Goal: Information Seeking & Learning: Learn about a topic

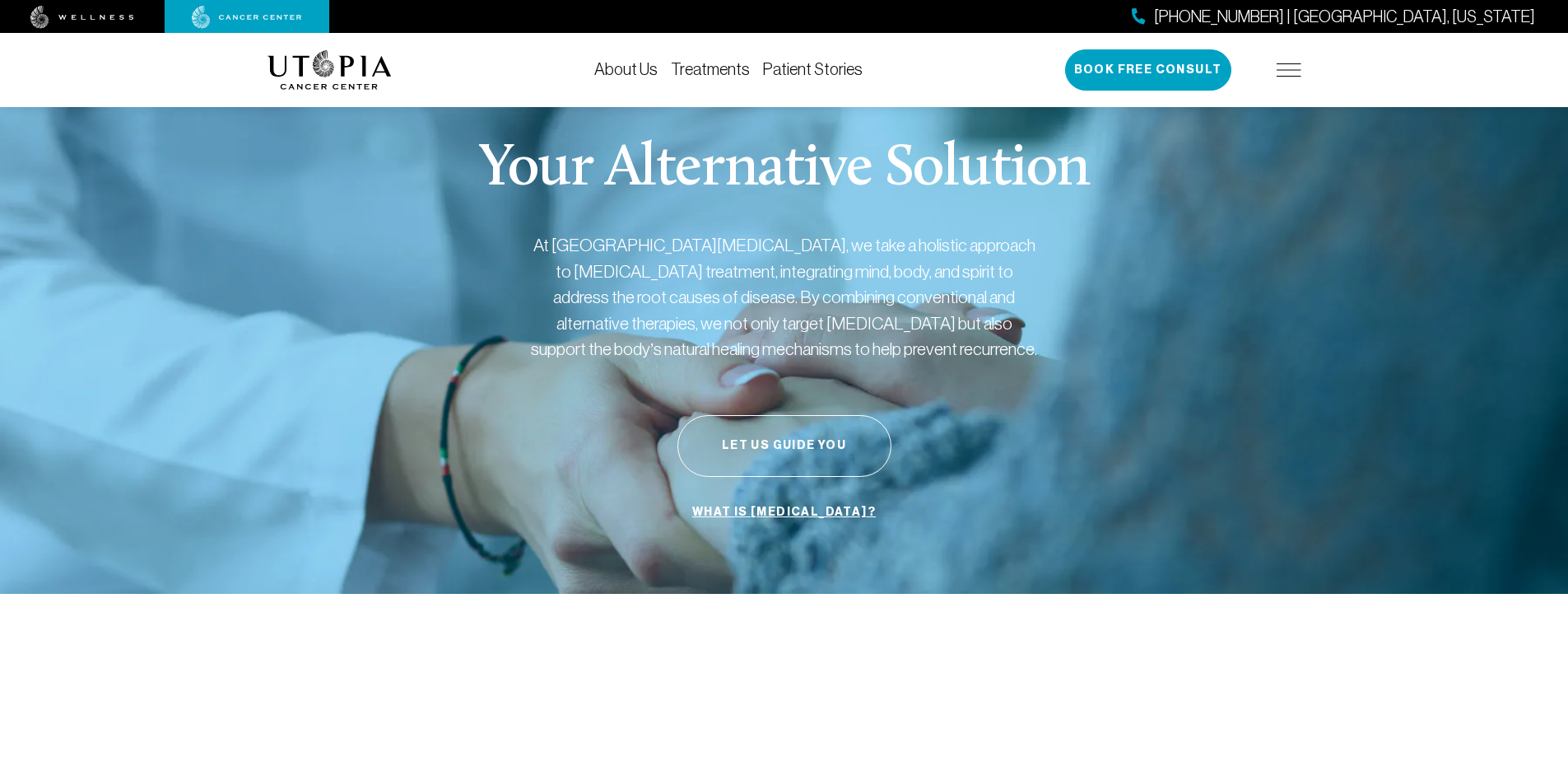
click at [710, 71] on link "Treatments" at bounding box center [710, 69] width 79 height 18
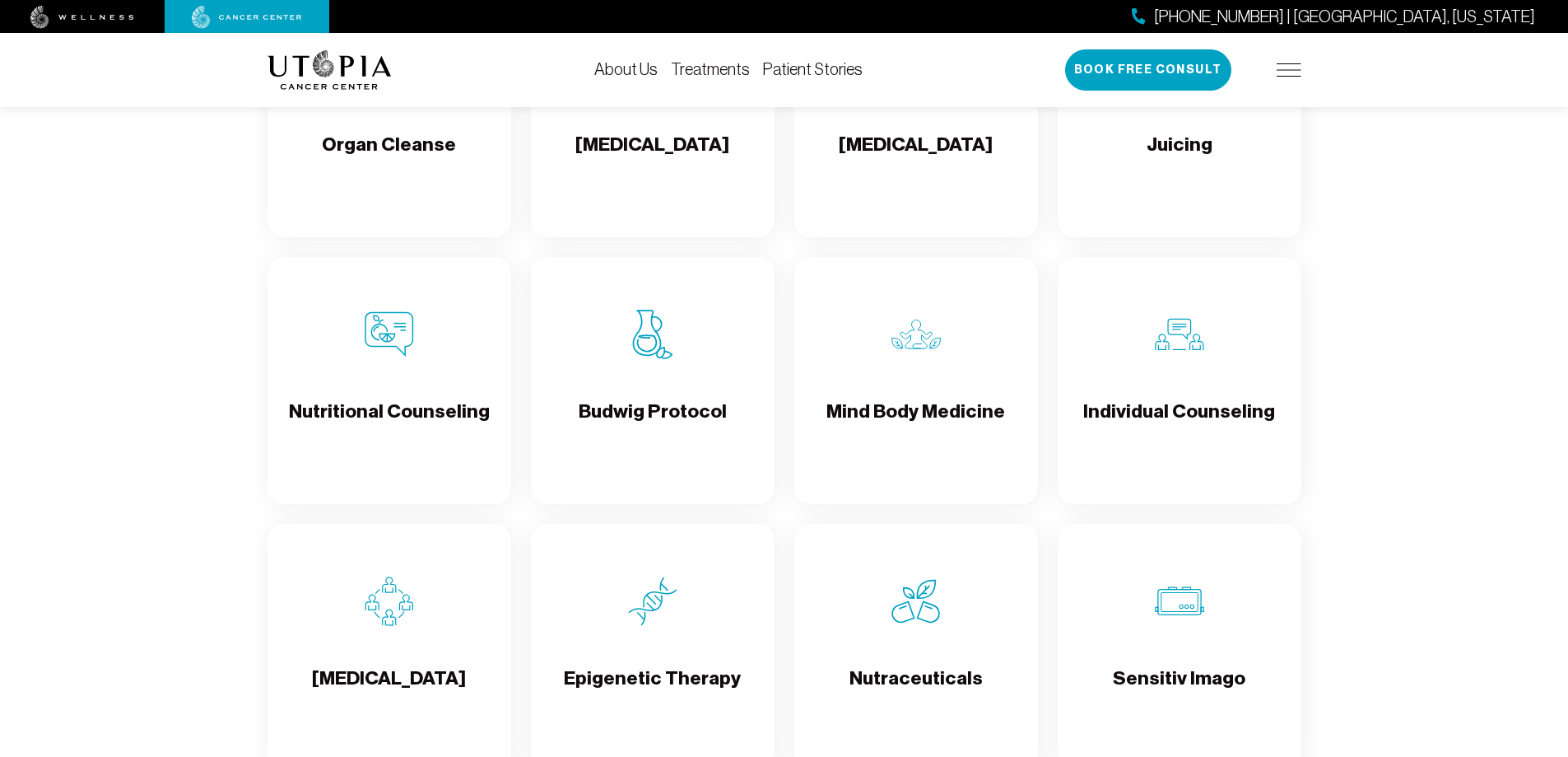
scroll to position [2387, 0]
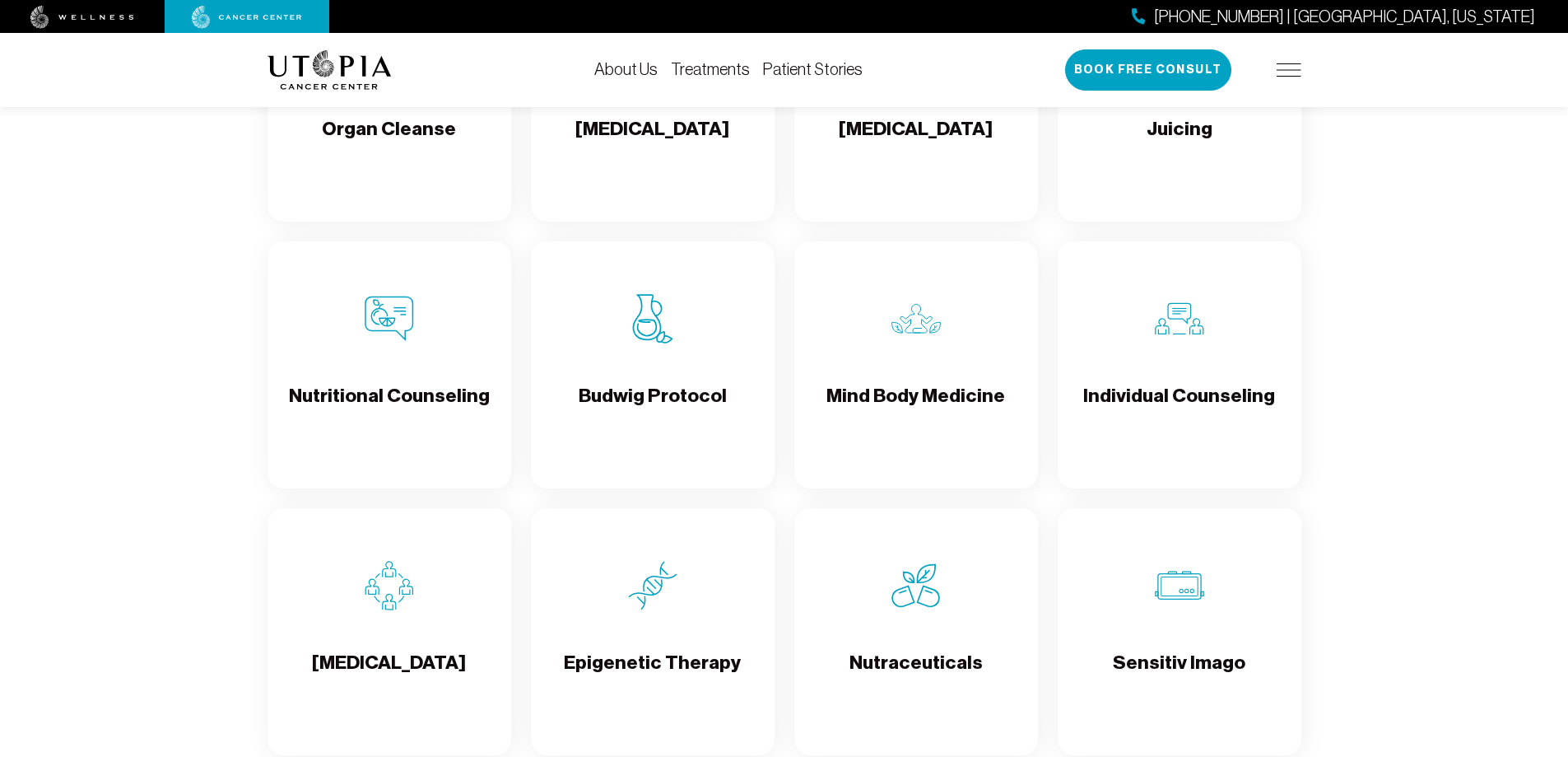
click at [643, 640] on div "Epigenetic Therapy" at bounding box center [653, 631] width 244 height 247
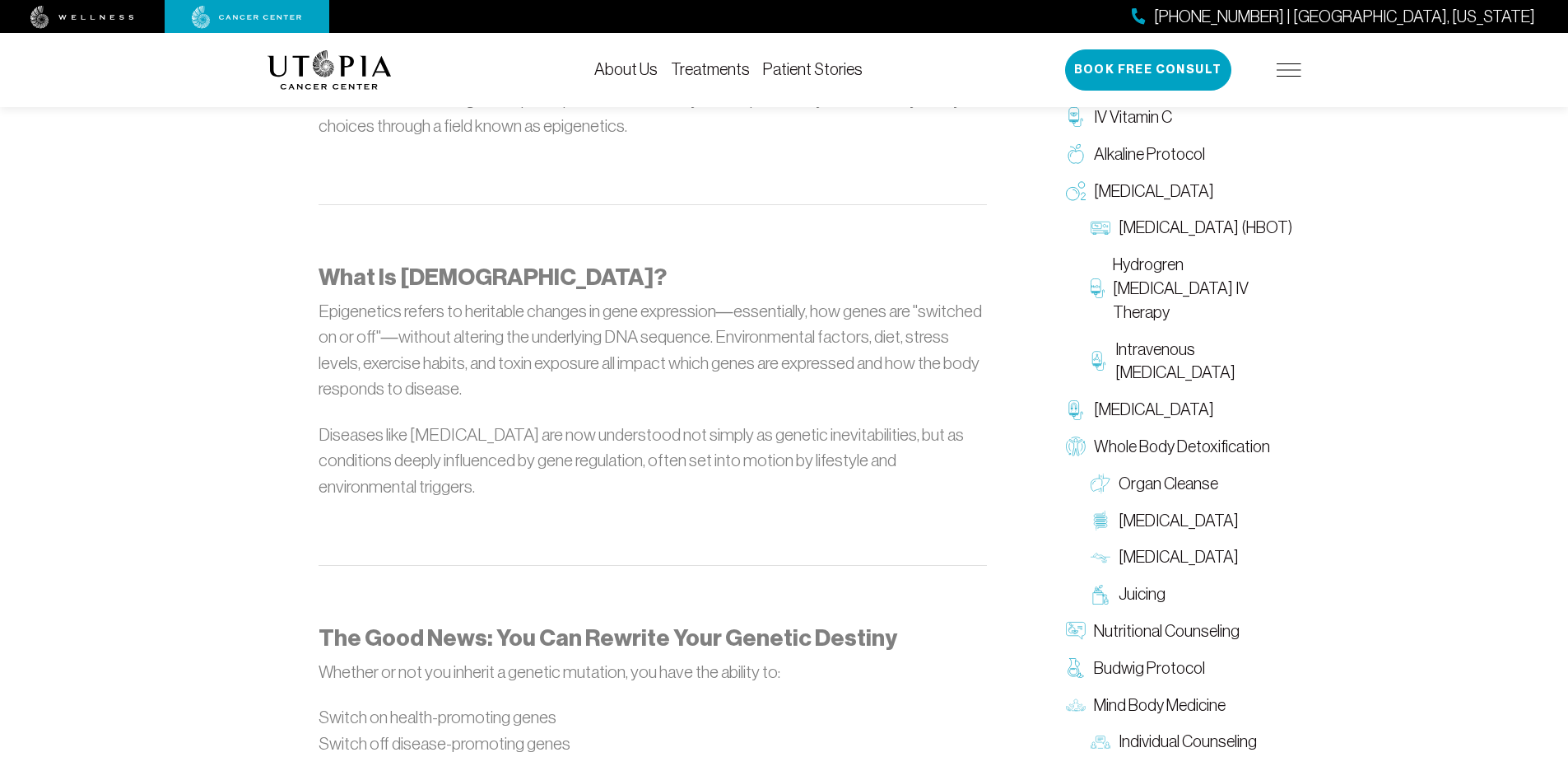
scroll to position [1317, 0]
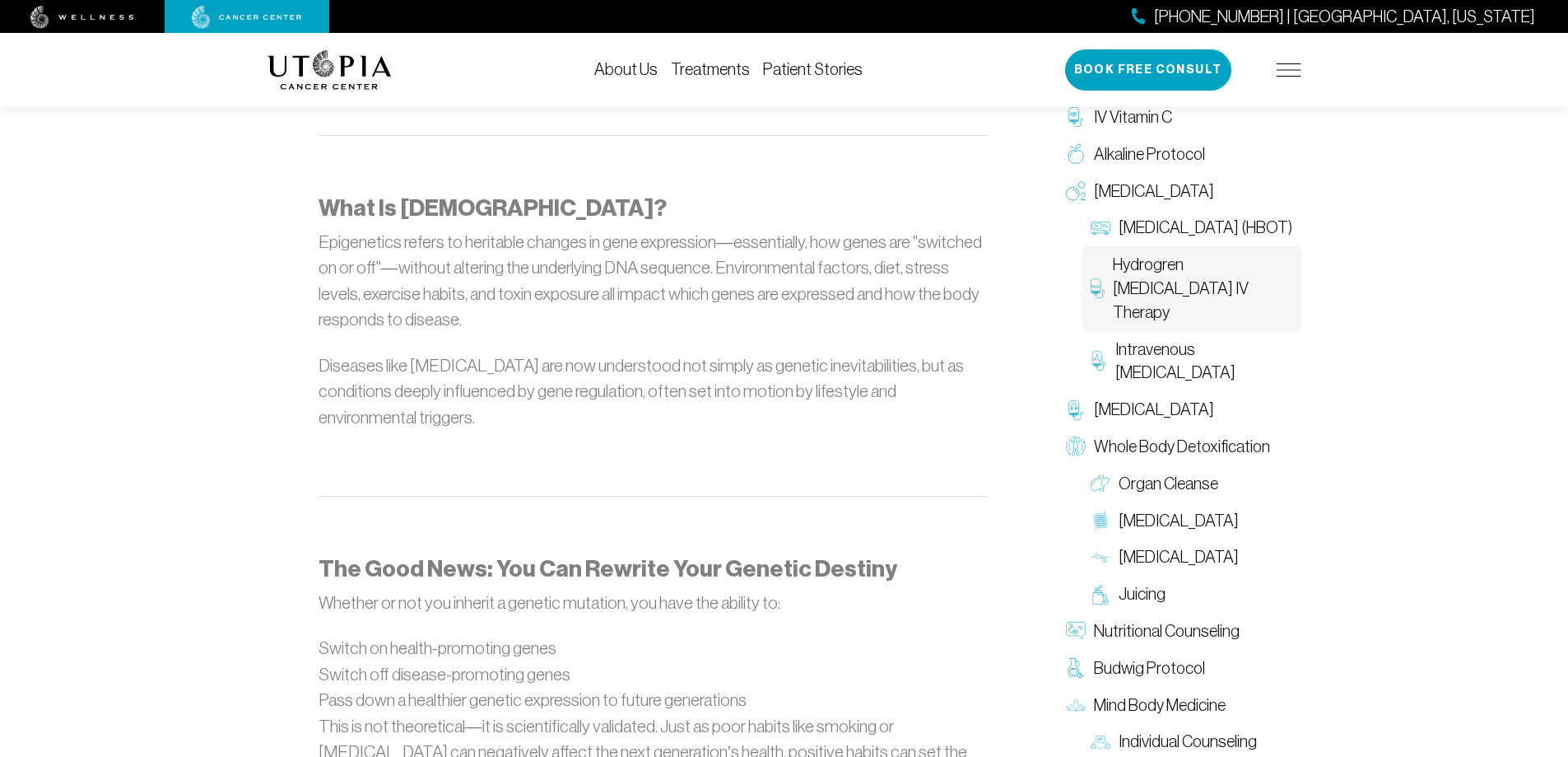
click at [1178, 288] on span "Hydrogren [MEDICAL_DATA] IV Therapy" at bounding box center [1203, 288] width 180 height 71
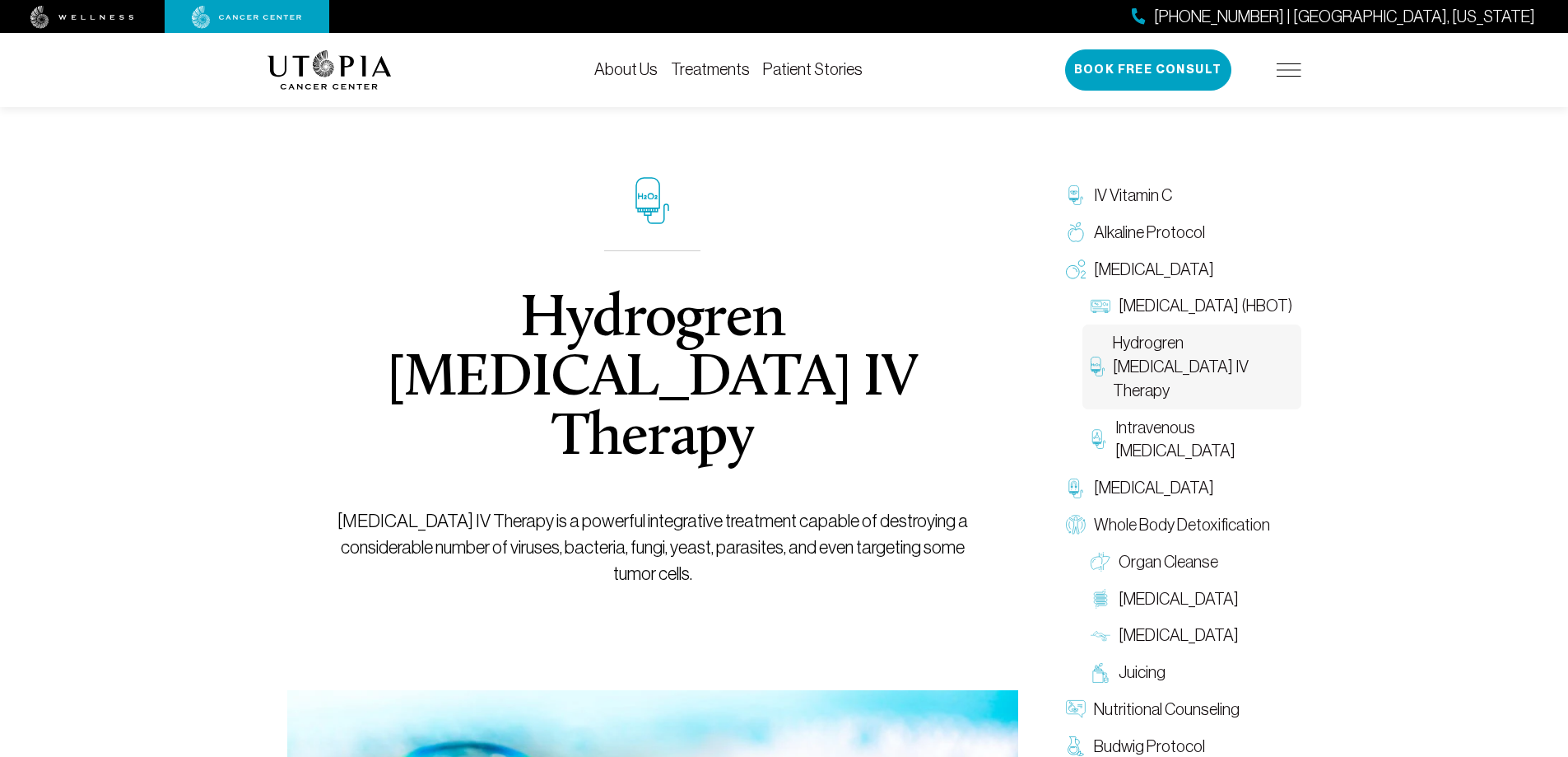
click at [91, 17] on img at bounding box center [82, 17] width 104 height 23
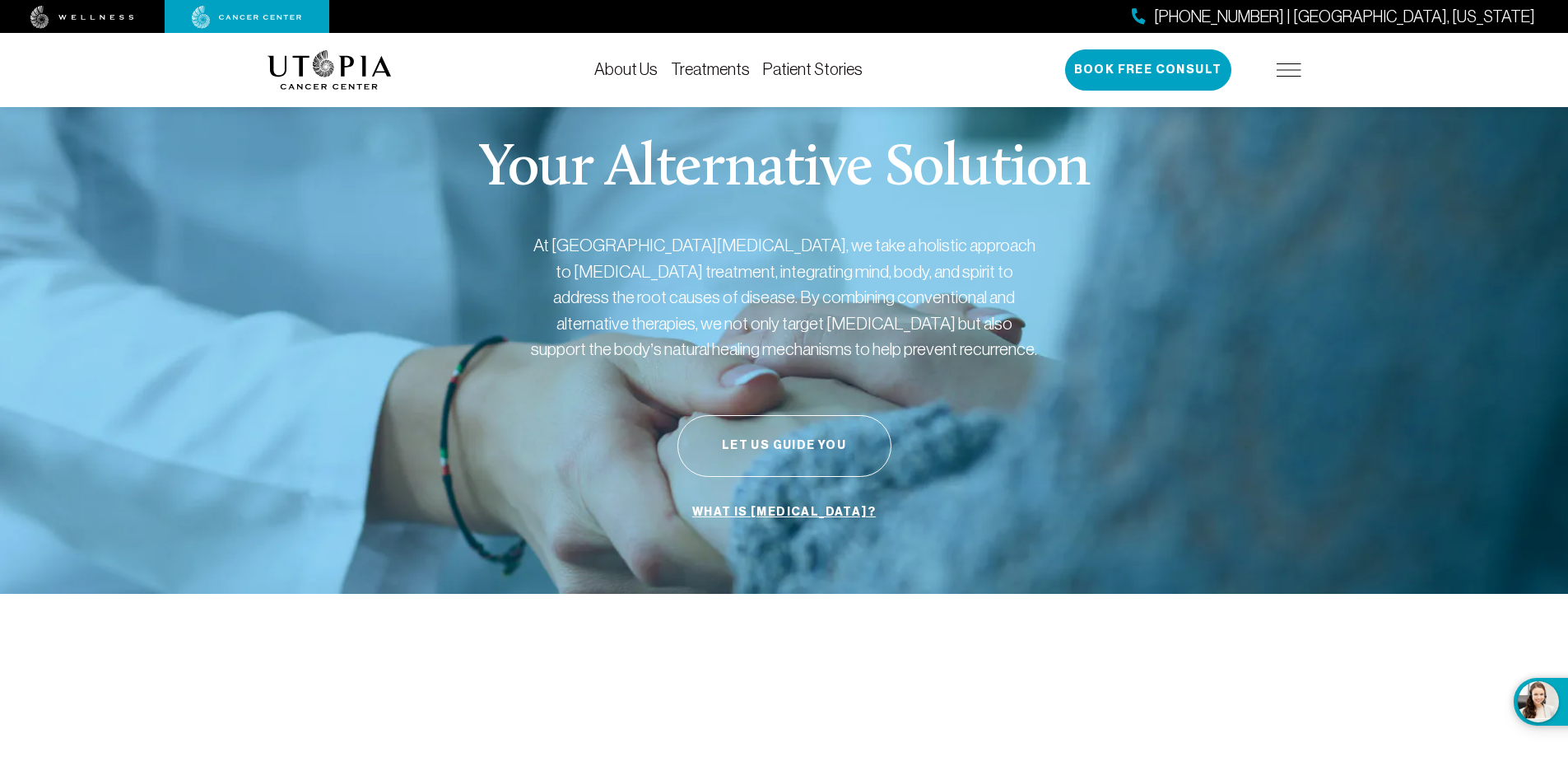
click at [772, 509] on link "What is [MEDICAL_DATA]?" at bounding box center [784, 511] width 192 height 31
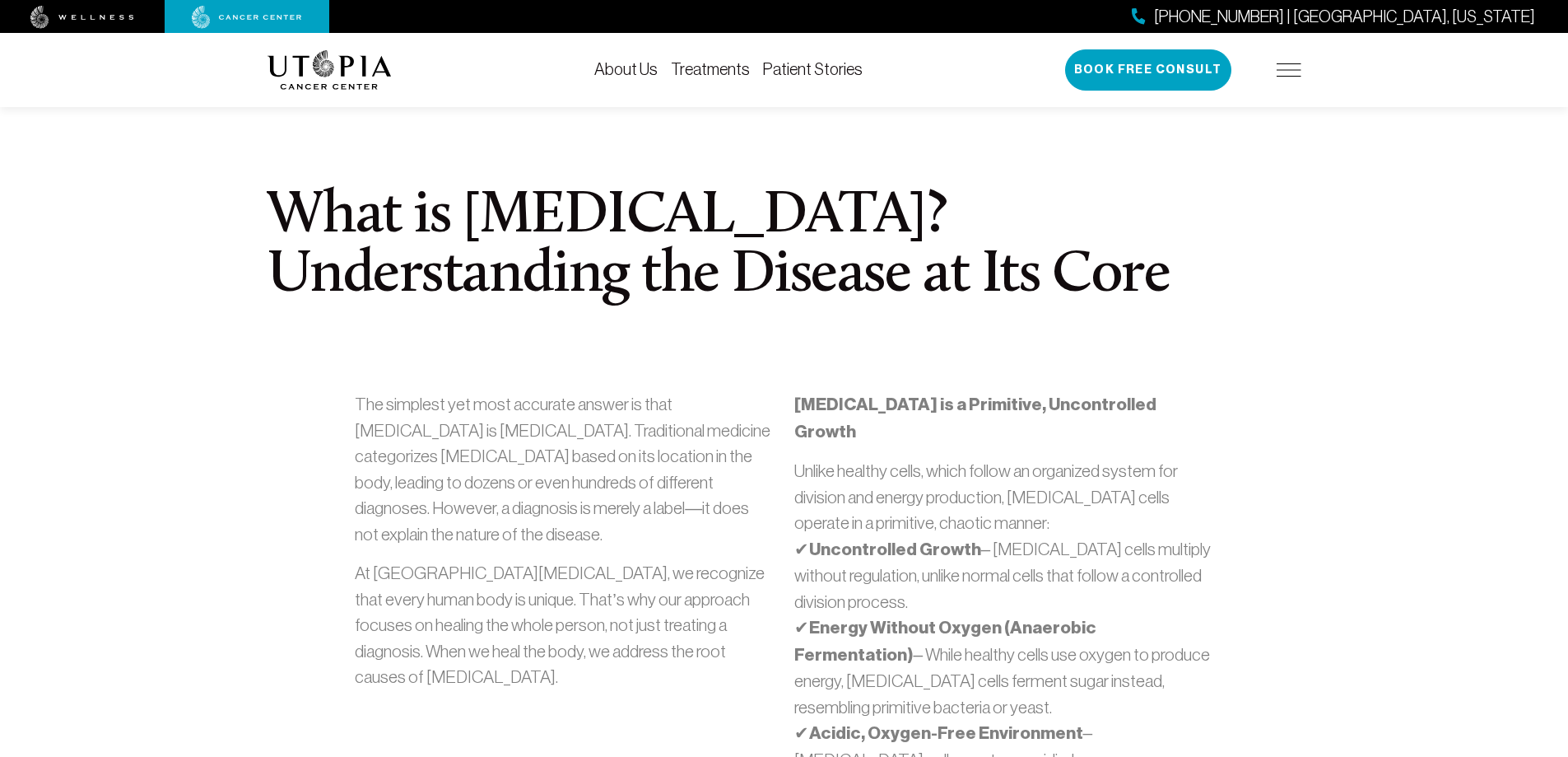
scroll to position [494, 0]
